Goal: Register for event/course

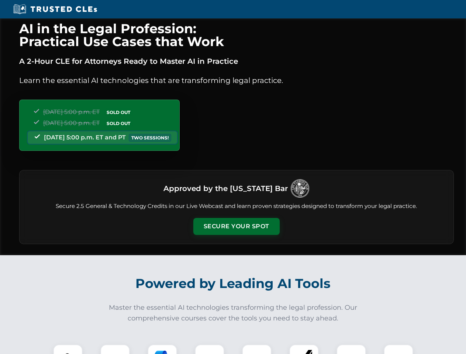
click at [236, 227] on button "Secure Your Spot" at bounding box center [236, 226] width 86 height 17
click at [68, 350] on img at bounding box center [67, 359] width 21 height 21
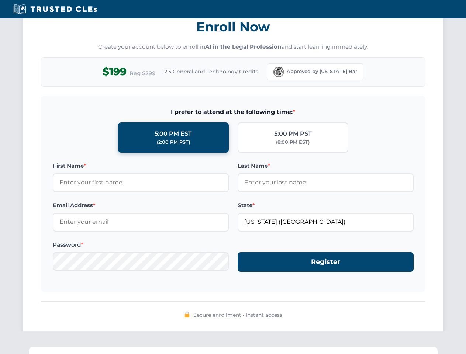
scroll to position [725, 0]
